Goal: Task Accomplishment & Management: Manage account settings

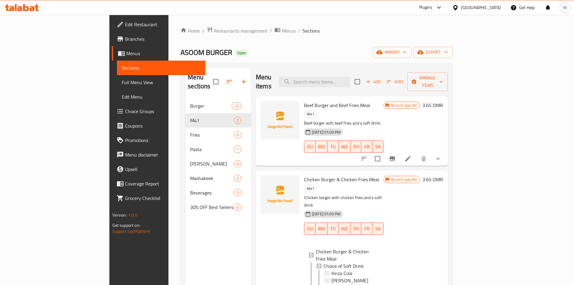
click at [492, 8] on div "[GEOGRAPHIC_DATA]" at bounding box center [481, 7] width 40 height 7
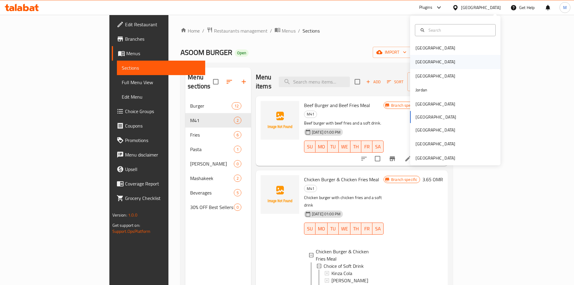
click at [437, 63] on div "[GEOGRAPHIC_DATA]" at bounding box center [455, 62] width 90 height 14
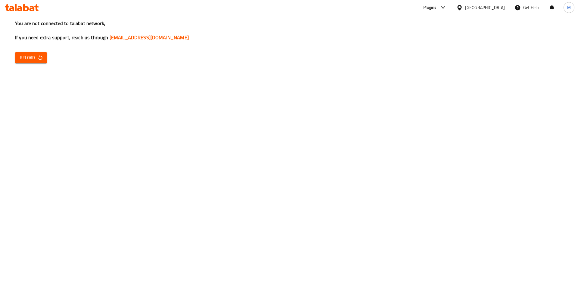
click at [38, 55] on icon "button" at bounding box center [40, 58] width 6 height 6
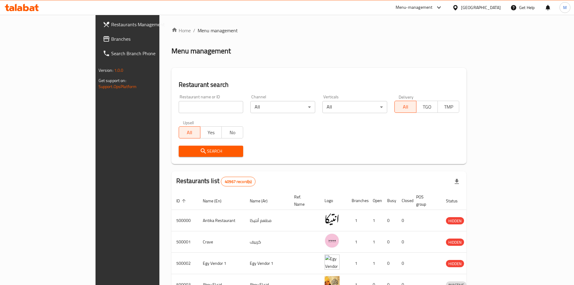
click at [179, 107] on input "search" at bounding box center [211, 107] width 65 height 12
paste input "502330"
type input "502330"
click button "Search" at bounding box center [211, 151] width 65 height 11
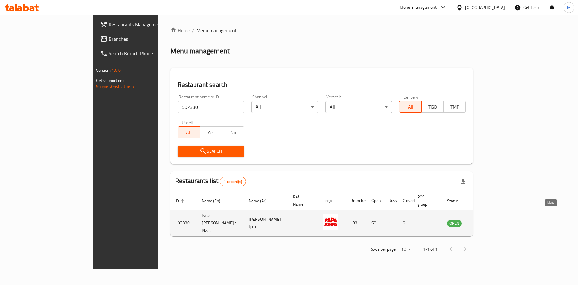
click at [486, 221] on icon "enhanced table" at bounding box center [482, 223] width 7 height 5
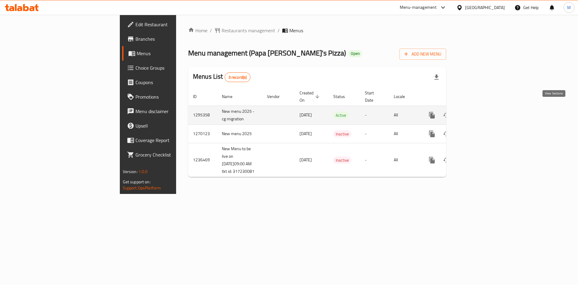
click at [478, 112] on icon "enhanced table" at bounding box center [475, 114] width 5 height 5
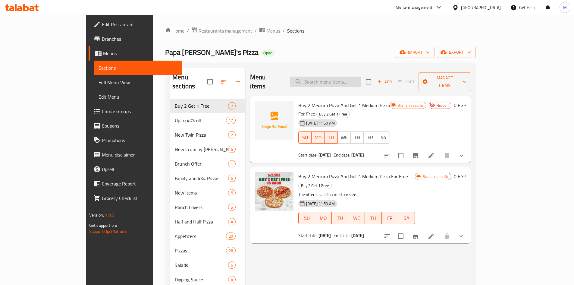
click at [346, 77] on input "search" at bounding box center [325, 82] width 71 height 11
paste input "apa Saver Offer"
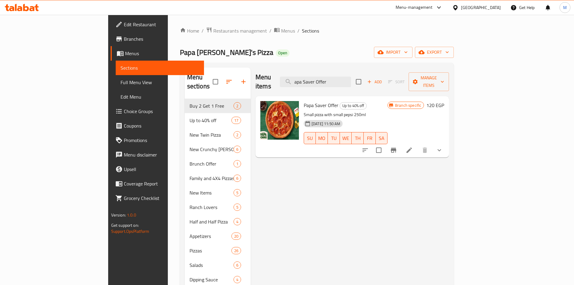
type input "apa Saver Offer"
click at [447, 143] on button "show more" at bounding box center [439, 150] width 14 height 14
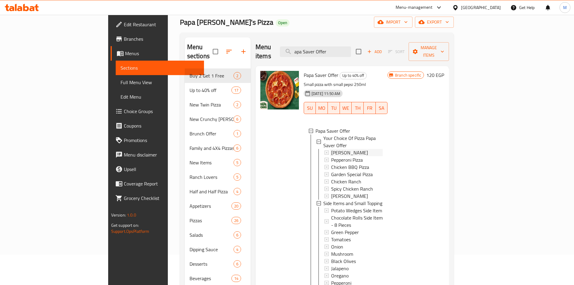
click at [331, 149] on span "Margherita Pizza" at bounding box center [349, 152] width 37 height 7
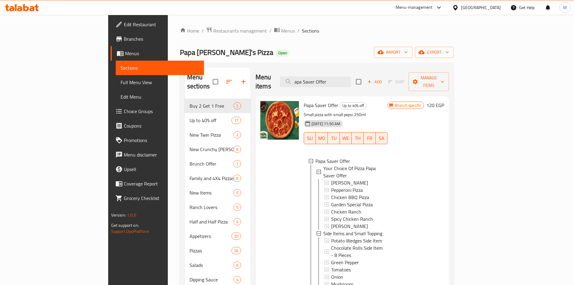
click at [124, 41] on span "Branches" at bounding box center [161, 38] width 75 height 7
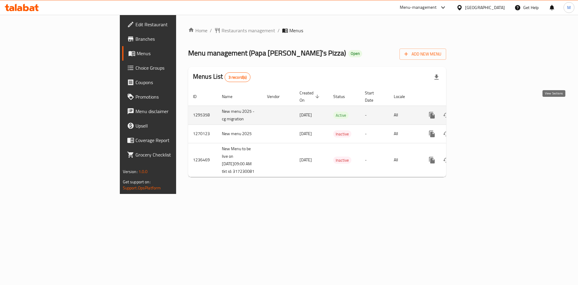
click at [479, 111] on icon "enhanced table" at bounding box center [475, 114] width 7 height 7
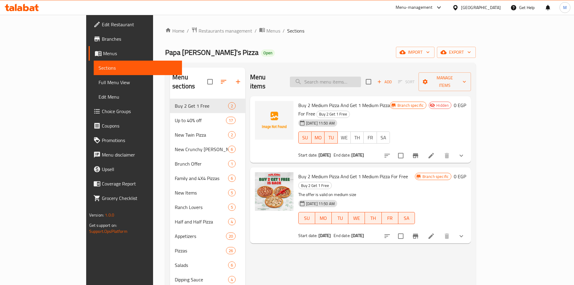
click at [361, 81] on input "search" at bounding box center [325, 82] width 71 height 11
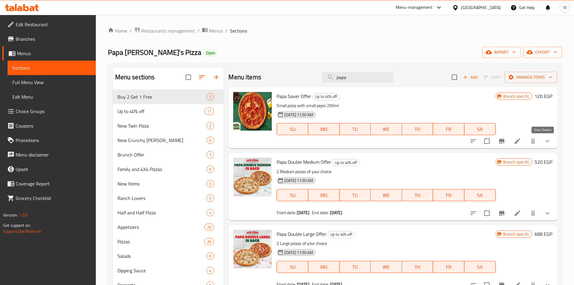
type input "papa"
click at [544, 139] on icon "show more" at bounding box center [547, 140] width 7 height 7
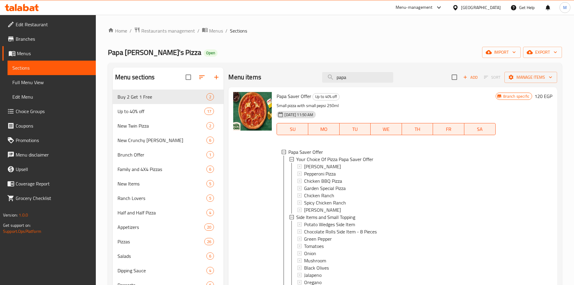
scroll to position [1, 0]
click at [327, 163] on span "Margherita Pizza" at bounding box center [322, 165] width 37 height 7
click at [327, 172] on span "Pepperoni Pizza" at bounding box center [320, 172] width 32 height 7
click at [309, 178] on span "Chicken BBQ Pizza" at bounding box center [323, 179] width 38 height 7
click at [333, 186] on span "Garden Special Pizza" at bounding box center [325, 186] width 42 height 7
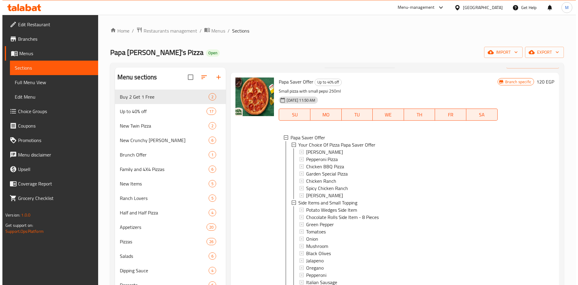
scroll to position [0, 0]
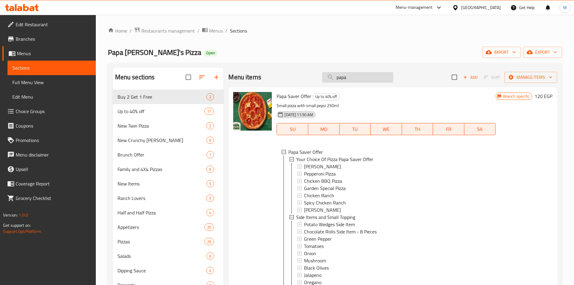
click at [354, 77] on input "papa" at bounding box center [357, 77] width 71 height 11
paste input "Make It A Combo 2"
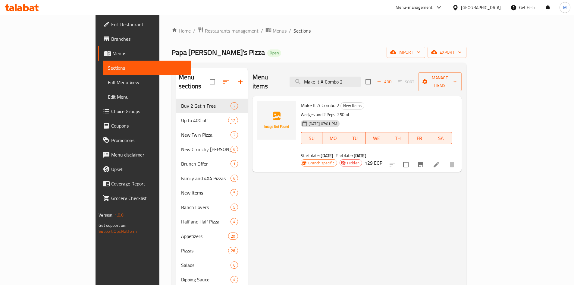
type input "Make It A Combo 2"
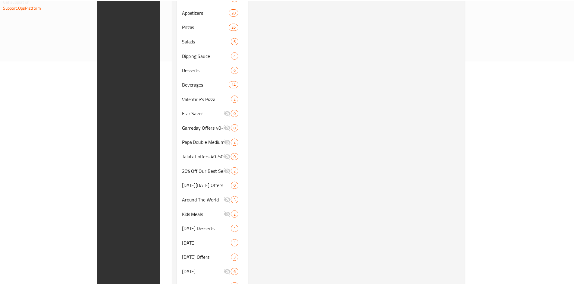
scroll to position [243, 0]
